Goal: Information Seeking & Learning: Learn about a topic

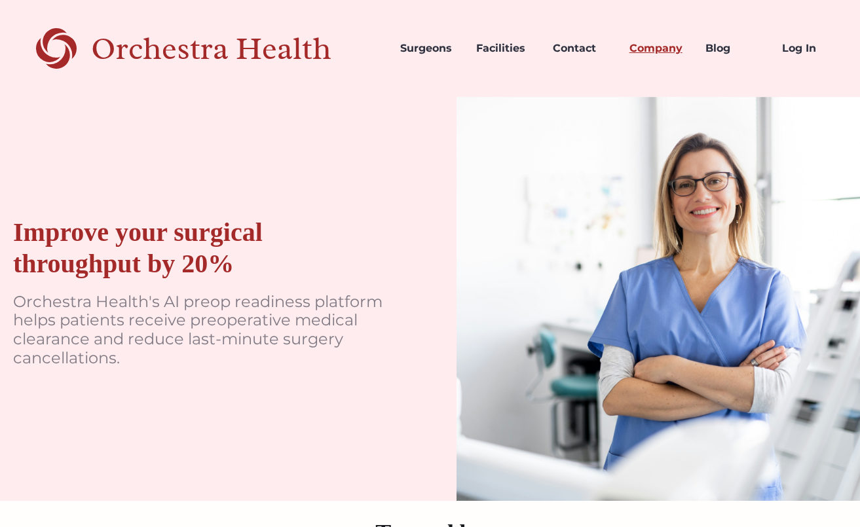
click at [655, 45] on link "Company" at bounding box center [657, 48] width 77 height 45
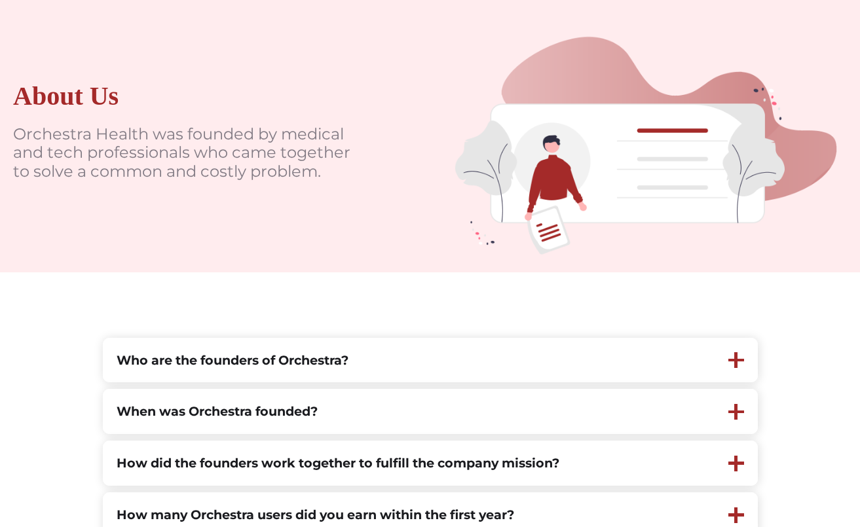
scroll to position [262, 0]
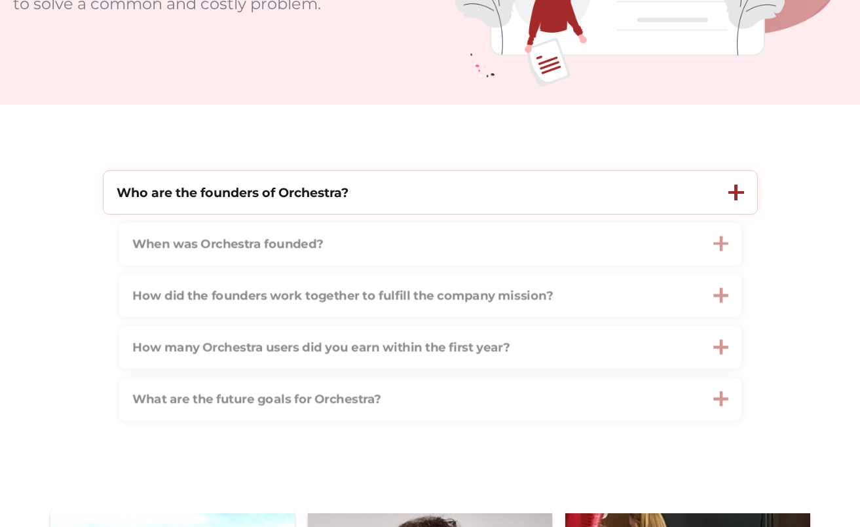
click at [706, 191] on div "Who are the founders of Orchestra?" at bounding box center [409, 193] width 612 height 44
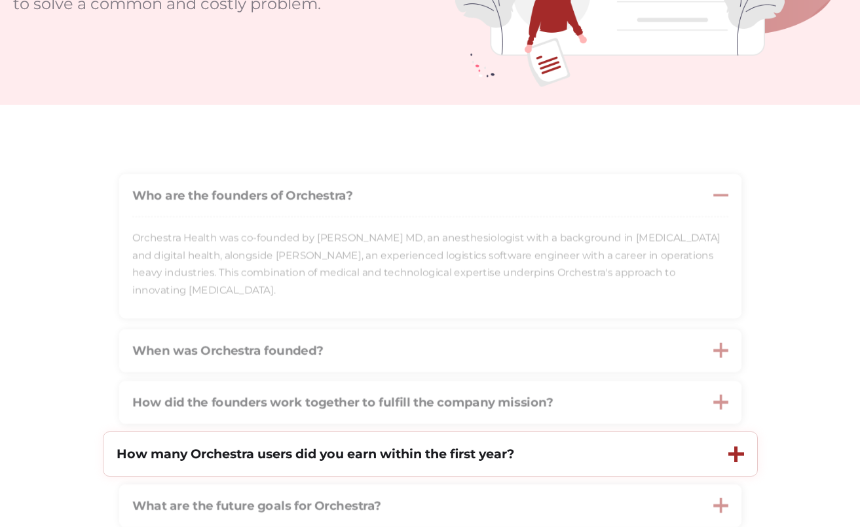
click at [539, 456] on div "How many Orchestra users did you earn within the first year?" at bounding box center [409, 454] width 612 height 44
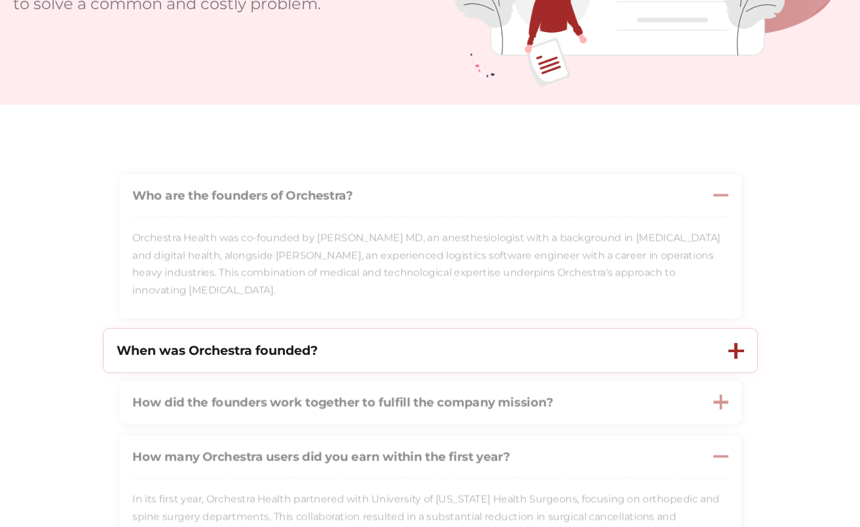
click at [236, 357] on strong "When was Orchestra founded?" at bounding box center [217, 350] width 201 height 16
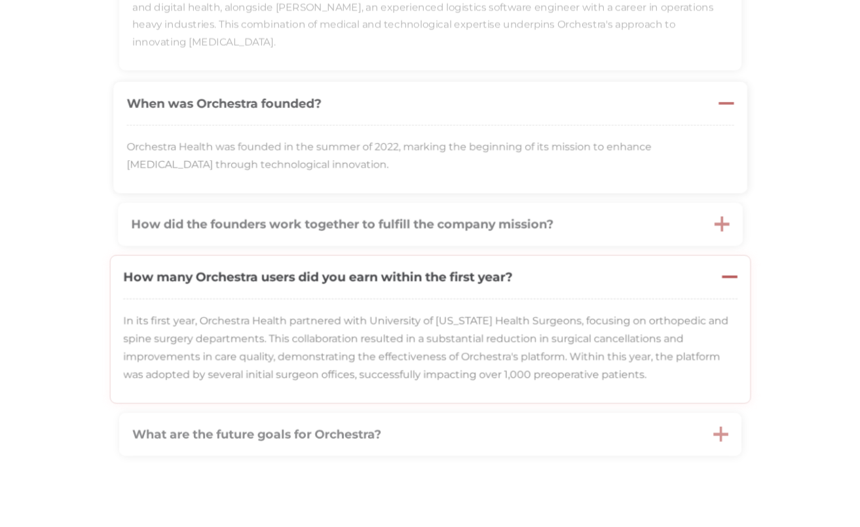
scroll to position [524, 0]
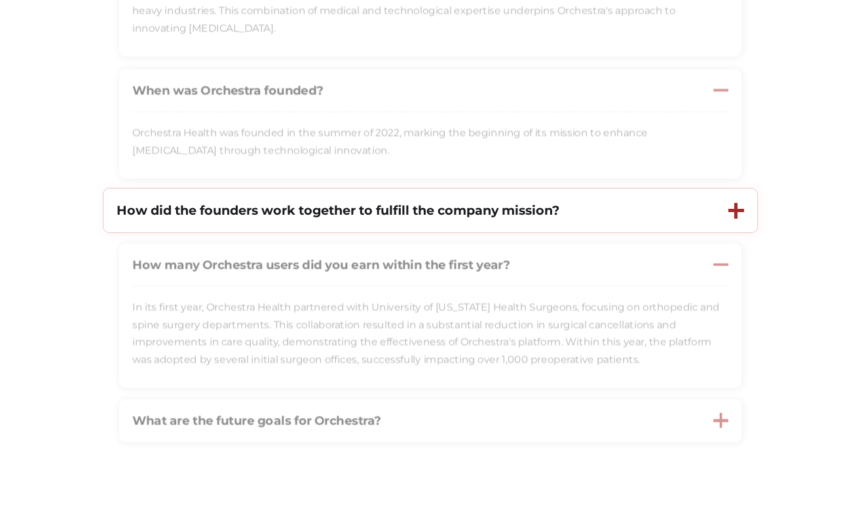
click at [344, 214] on strong "How did the founders work together to fulfill the company mission?" at bounding box center [338, 210] width 443 height 16
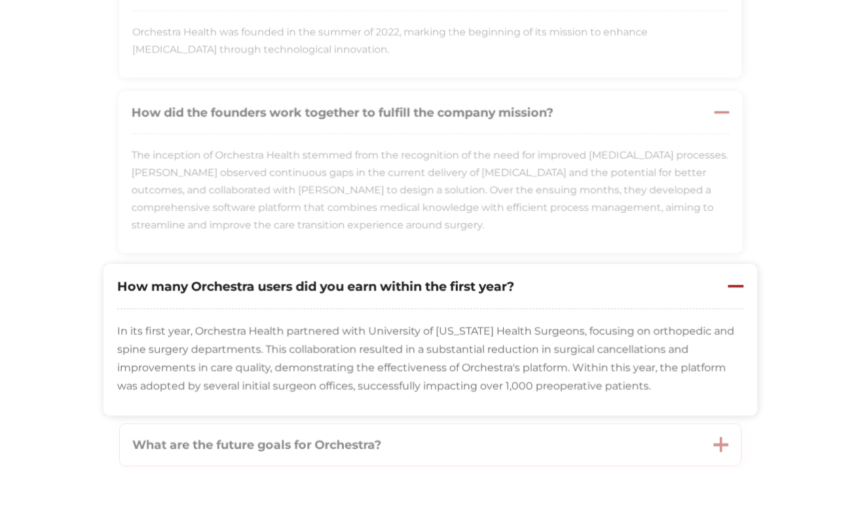
scroll to position [655, 0]
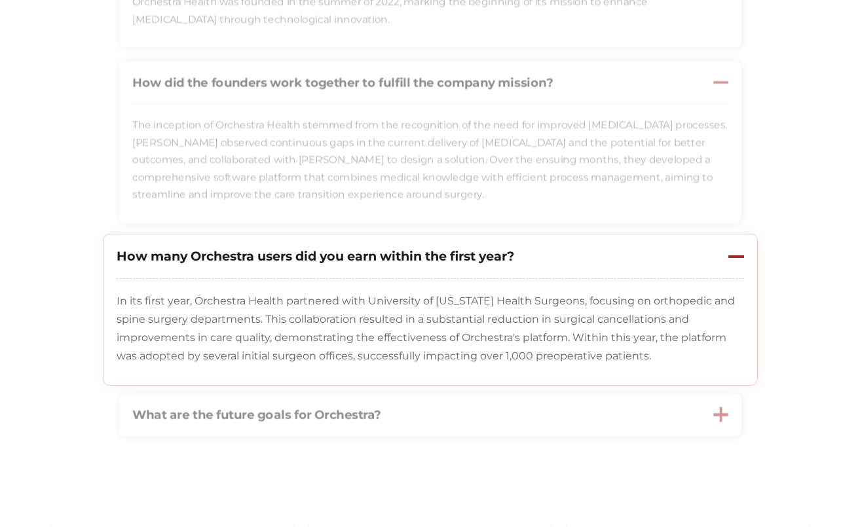
click at [383, 336] on p "In its first year, Orchestra Health partnered with University of Texas Health S…" at bounding box center [430, 328] width 627 height 73
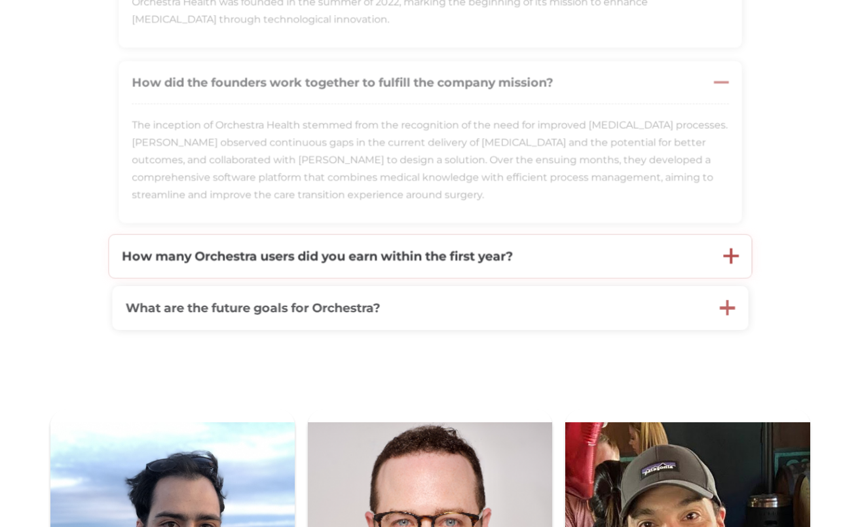
click at [429, 261] on strong "How many Orchestra users did you earn within the first year?" at bounding box center [316, 256] width 391 height 16
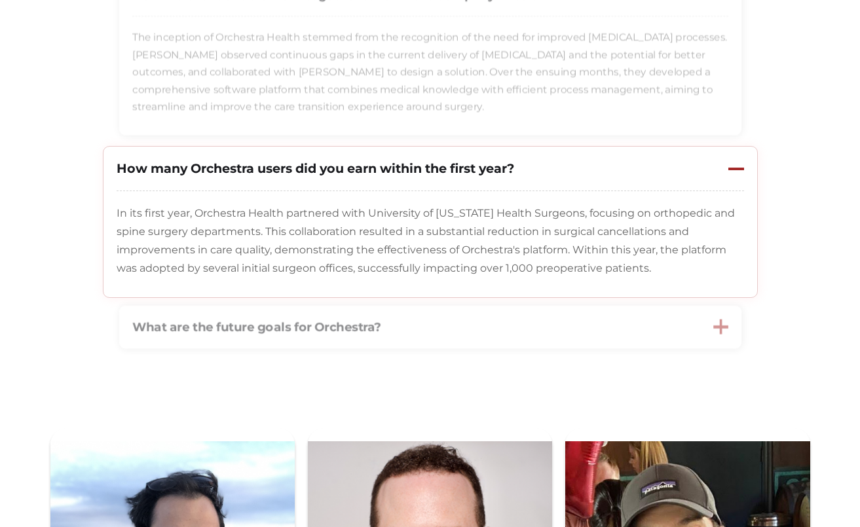
scroll to position [786, 0]
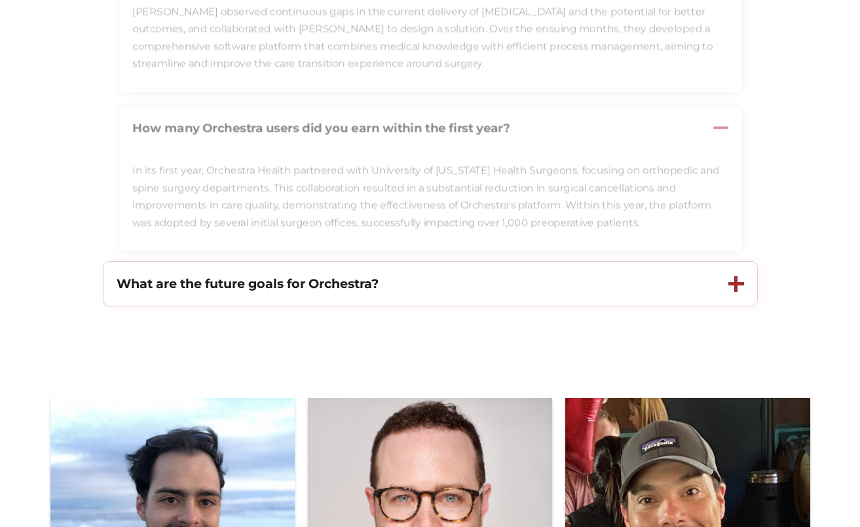
click at [426, 291] on div "What are the future goals for Orchestra?" at bounding box center [409, 284] width 612 height 44
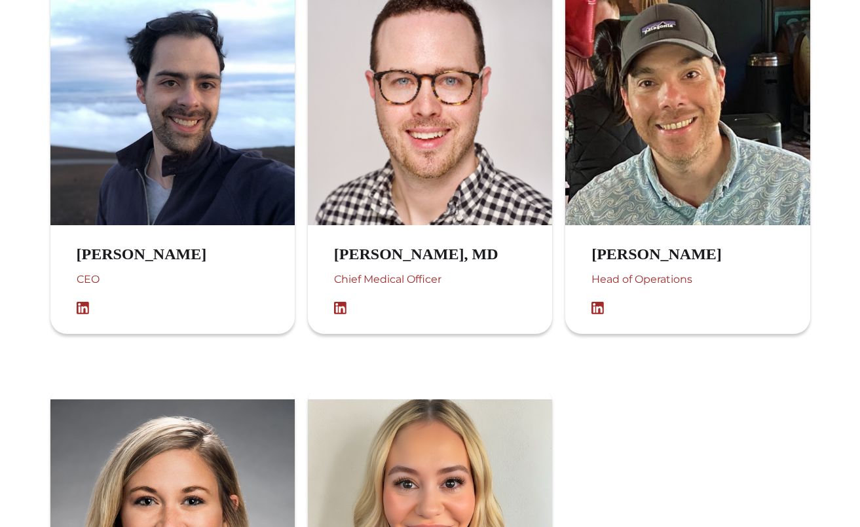
scroll to position [1702, 0]
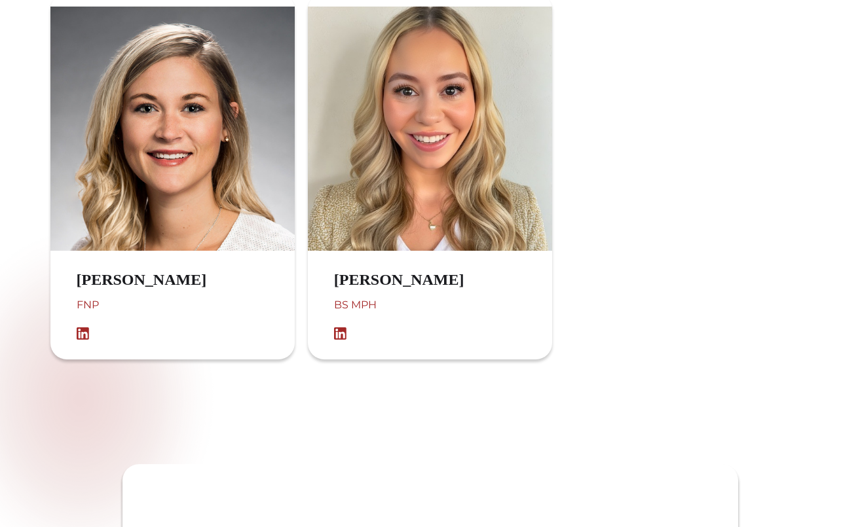
click at [145, 294] on div "Katie Longacre FNP" at bounding box center [144, 305] width 189 height 82
click at [82, 338] on img at bounding box center [87, 333] width 20 height 13
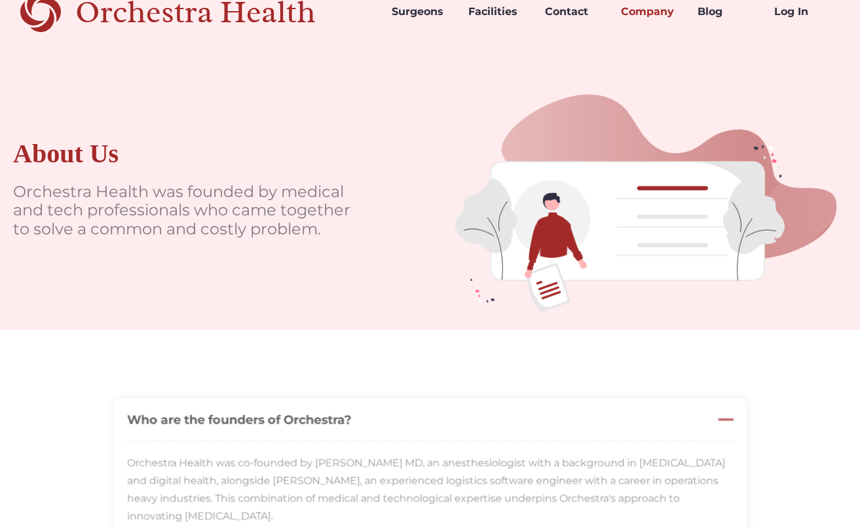
scroll to position [0, 0]
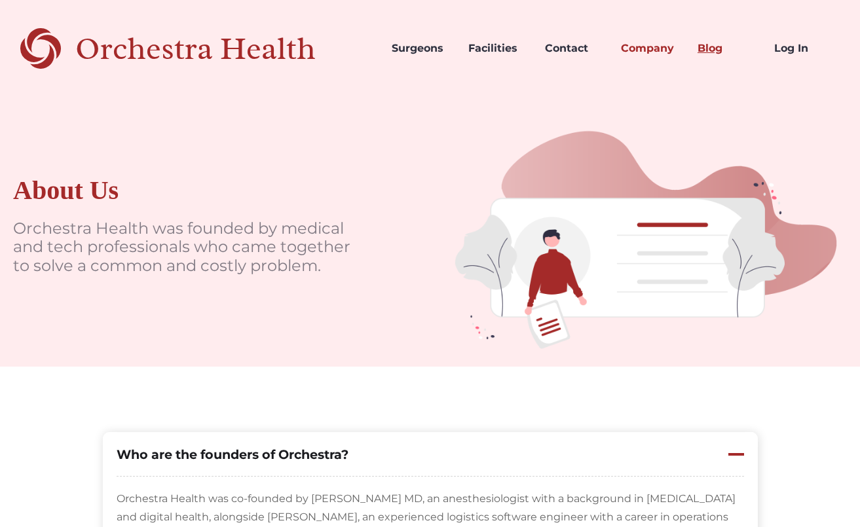
click at [717, 48] on link "Blog" at bounding box center [725, 48] width 77 height 45
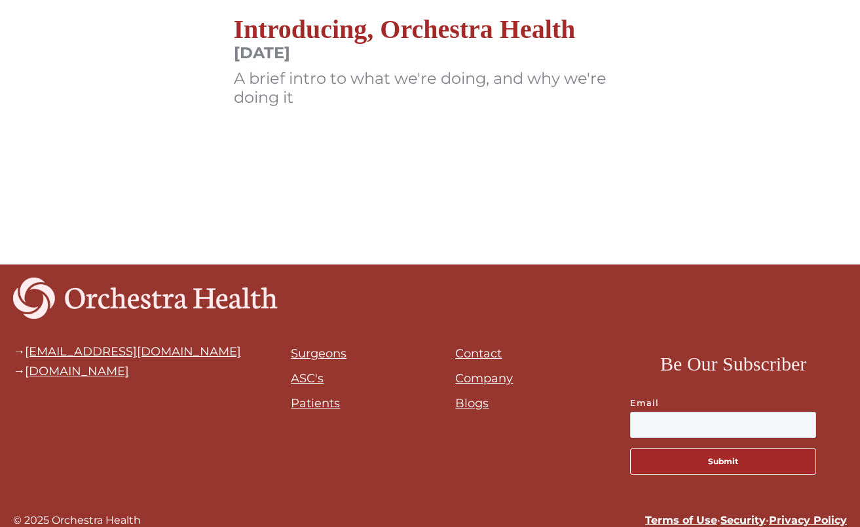
scroll to position [719, 0]
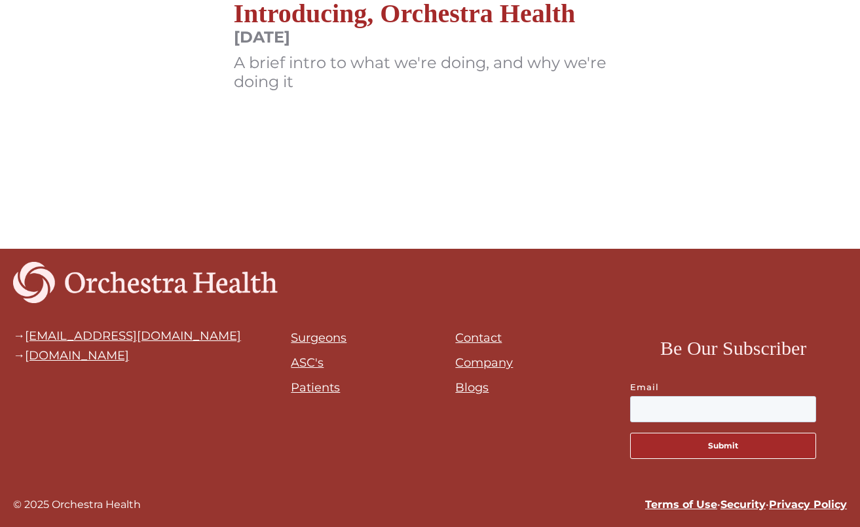
click at [490, 358] on link "Company" at bounding box center [484, 363] width 58 height 14
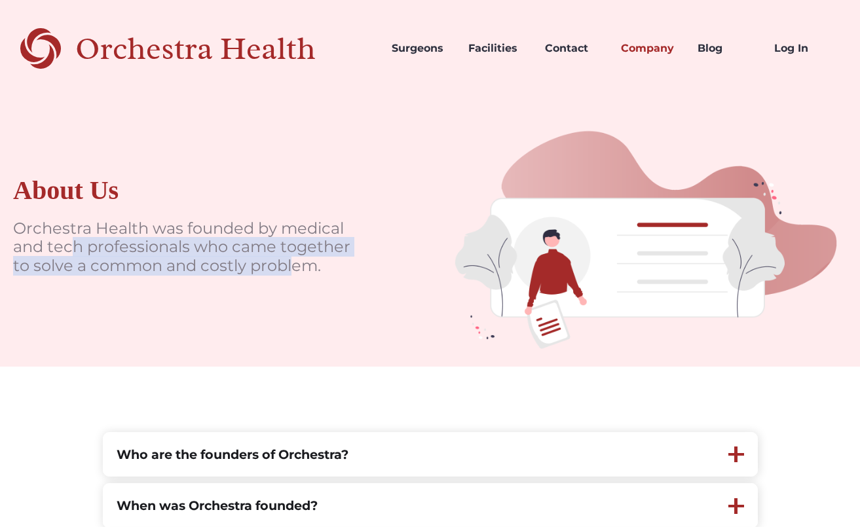
drag, startPoint x: 77, startPoint y: 255, endPoint x: 295, endPoint y: 270, distance: 219.2
click at [295, 270] on p "Orchestra Health was founded by medical and tech professionals who came togethe…" at bounding box center [189, 247] width 352 height 56
drag, startPoint x: 295, startPoint y: 270, endPoint x: 280, endPoint y: 274, distance: 15.7
click at [289, 269] on p "Orchestra Health was founded by medical and tech professionals who came togethe…" at bounding box center [189, 247] width 352 height 56
